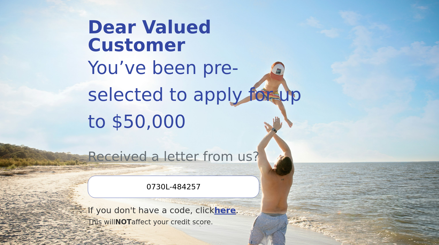
scroll to position [65, 0]
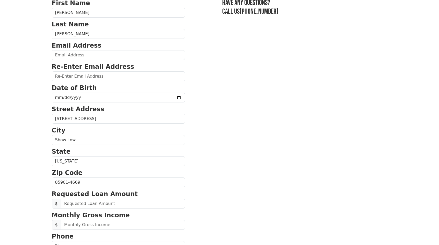
scroll to position [47, 0]
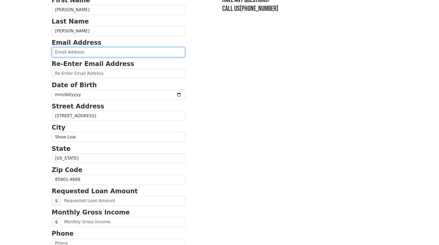
click at [121, 54] on input "email" at bounding box center [118, 52] width 133 height 10
type input "embreycontact@icloud.com"
type input "(928) 245-7934"
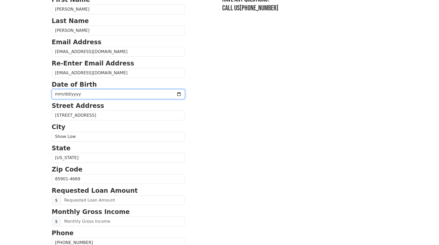
click at [165, 93] on input "date" at bounding box center [118, 94] width 133 height 10
type input "1956-09-08"
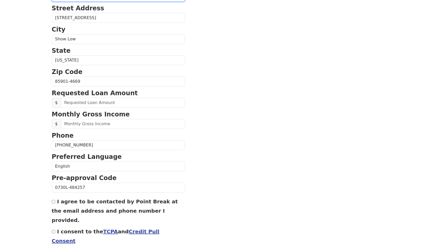
scroll to position [167, 0]
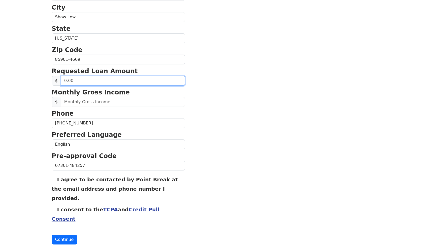
click at [139, 81] on input "text" at bounding box center [123, 81] width 124 height 10
type input "27,000.00"
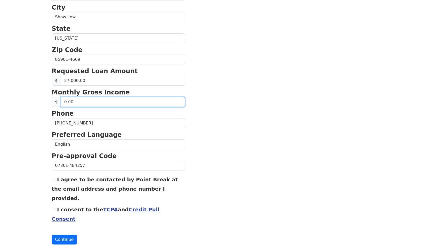
click at [113, 102] on input "text" at bounding box center [123, 102] width 124 height 10
type input "135,000.00"
click at [55, 179] on input "I agree to be contacted by Point Break at the email address and phone number I …" at bounding box center [53, 179] width 3 height 3
checkbox input "true"
click at [53, 208] on input "I consent to the TCPA and Credit Pull Consent" at bounding box center [53, 209] width 3 height 3
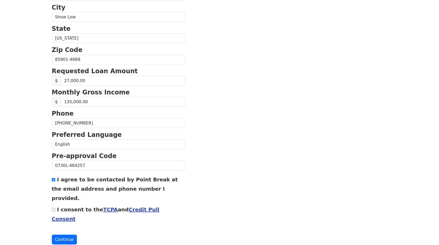
checkbox input "true"
click at [61, 235] on button "Continue" at bounding box center [64, 240] width 25 height 10
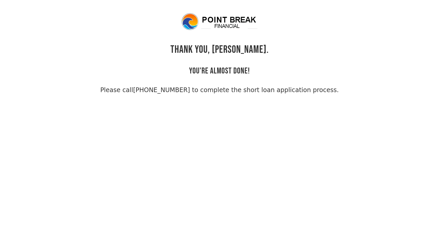
click at [220, 88] on link "[PHONE_NUMBER] to complete the short loan application process." at bounding box center [235, 89] width 205 height 7
